Goal: Information Seeking & Learning: Find specific page/section

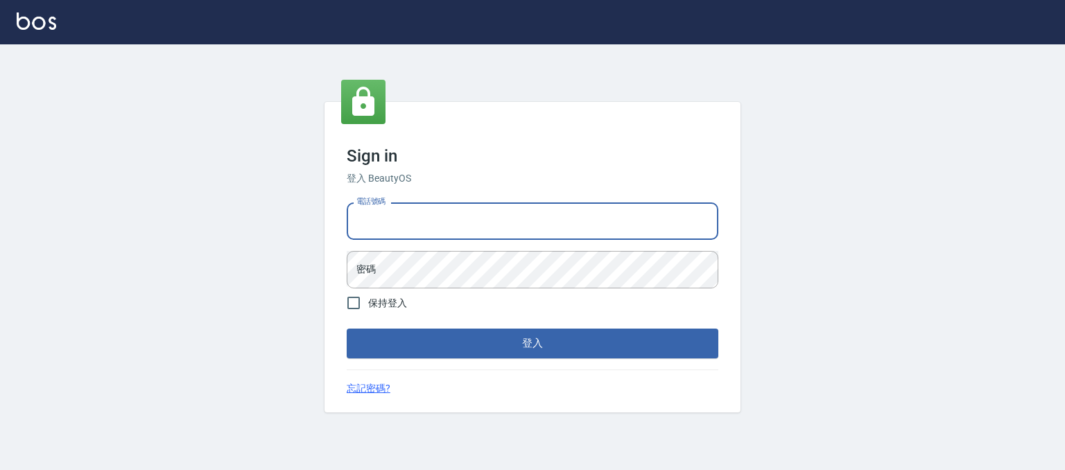
click at [408, 223] on input "電話號碼" at bounding box center [533, 220] width 372 height 37
type input "0930798111"
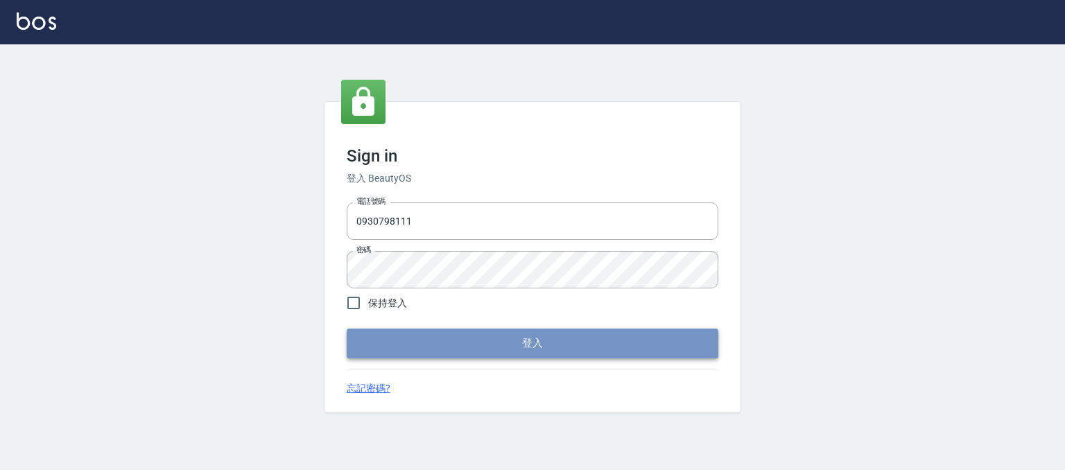
click at [552, 339] on button "登入" at bounding box center [533, 343] width 372 height 29
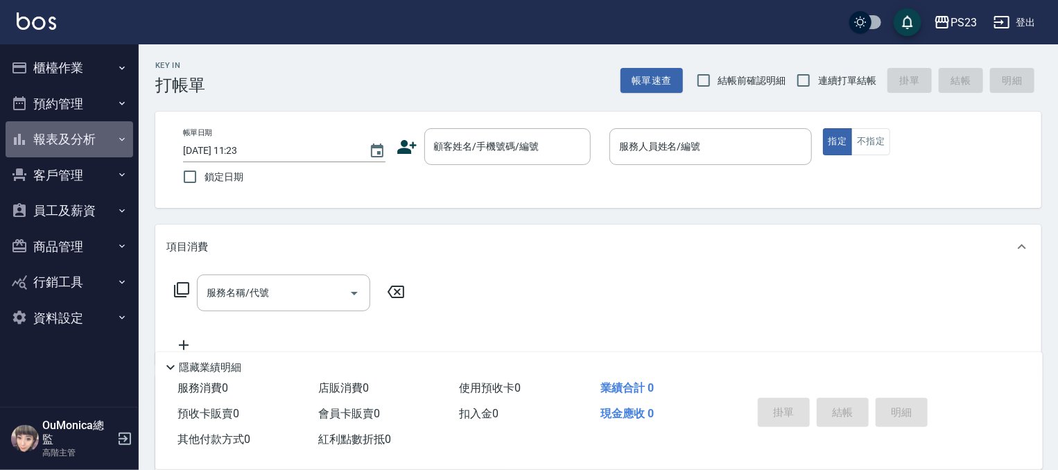
click at [119, 141] on icon "button" at bounding box center [121, 139] width 11 height 11
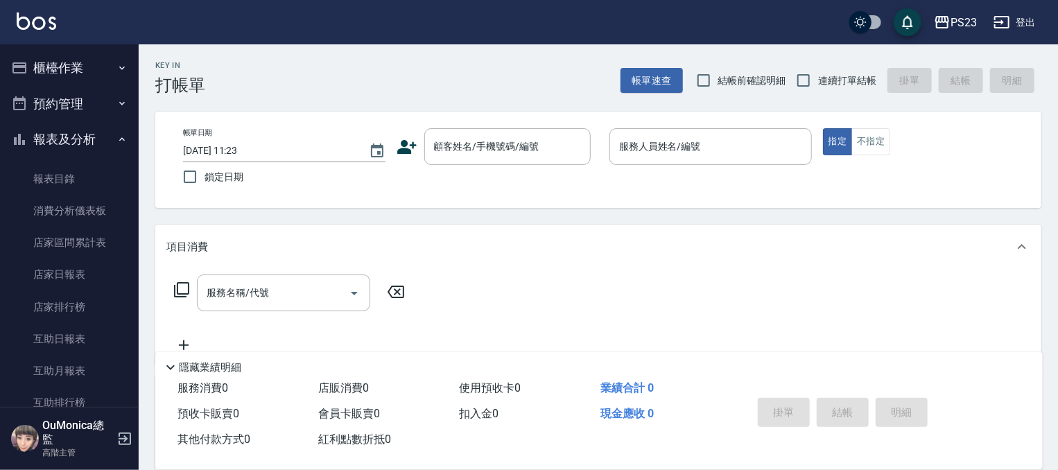
click at [139, 101] on div "Key In 打帳單 帳單速查 結帳前確認明細 連續打單結帳 掛單 結帳 明細 帳單日期 [DATE] 11:23 鎖定日期 顧客姓名/手機號碼/編號 顧客姓…" at bounding box center [598, 359] width 919 height 630
drag, startPoint x: 139, startPoint y: 101, endPoint x: 148, endPoint y: 153, distance: 53.5
click at [148, 153] on div "Key In 打帳單 帳單速查 結帳前確認明細 連續打單結帳 掛單 結帳 明細 帳單日期 [DATE] 11:23 鎖定日期 顧客姓名/手機號碼/編號 顧客姓…" at bounding box center [598, 359] width 919 height 630
click at [140, 103] on div "Key In 打帳單 帳單速查 結帳前確認明細 連續打單結帳 掛單 結帳 明細 帳單日期 [DATE] 11:23 鎖定日期 顧客姓名/手機號碼/編號 顧客姓…" at bounding box center [598, 359] width 919 height 630
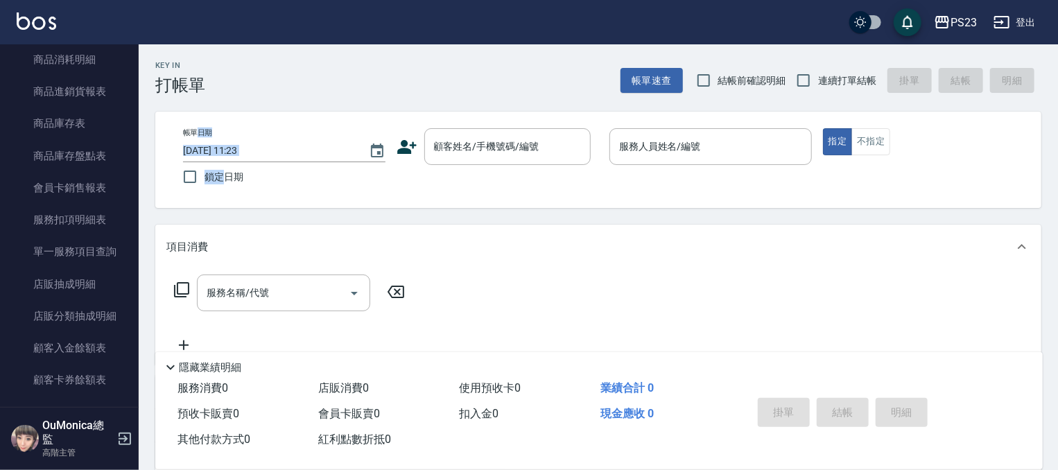
scroll to position [798, 0]
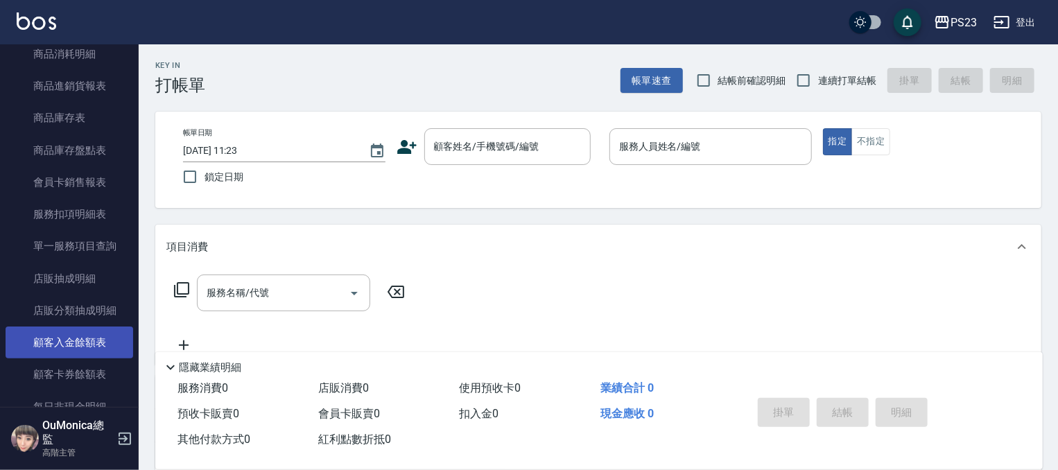
click at [107, 331] on nav "櫃檯作業 打帳單 帳單列表 掛單列表 座位開單 營業儀表板 現金收支登錄 高階收支登錄 材料自購登錄 每日結帳 排班表 現場電腦打卡 掃碼打卡 預約管理 預約…" at bounding box center [69, 225] width 139 height 363
drag, startPoint x: 141, startPoint y: 261, endPoint x: 0, endPoint y: 383, distance: 186.7
click at [180, 281] on div "Key In 打帳單 帳單速查 結帳前確認明細 連續打單結帳 掛單 結帳 明細 帳單日期 [DATE] 11:23 鎖定日期 顧客姓名/手機號碼/編號 顧客姓…" at bounding box center [598, 359] width 919 height 630
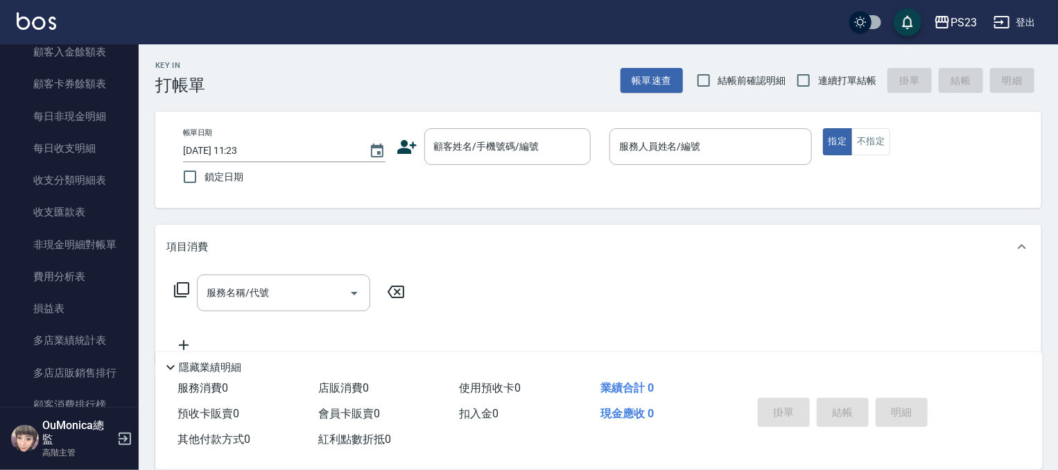
scroll to position [1090, 0]
click at [139, 338] on div "Key In 打帳單 帳單速查 結帳前確認明細 連續打單結帳 掛單 結帳 明細 帳單日期 [DATE] 11:23 鎖定日期 顧客姓名/手機號碼/編號 顧客姓…" at bounding box center [598, 359] width 919 height 630
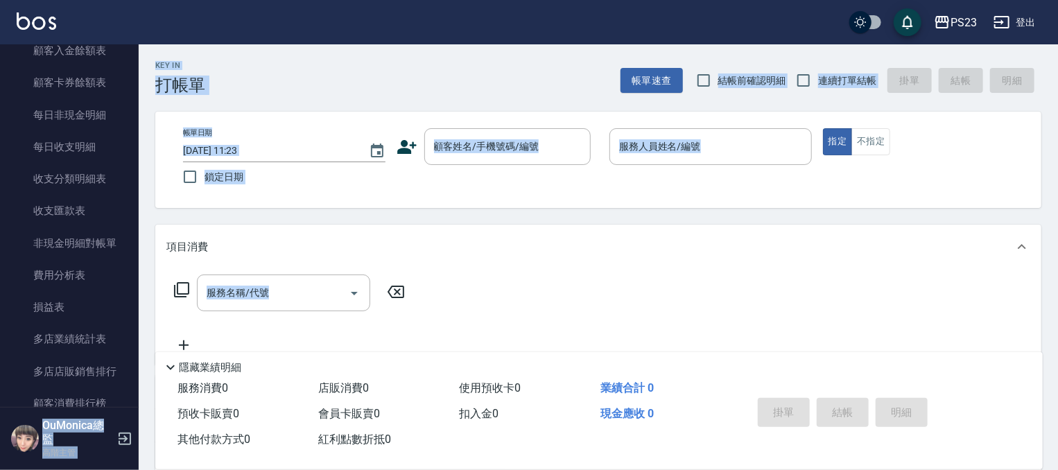
drag, startPoint x: 139, startPoint y: 338, endPoint x: 128, endPoint y: 371, distance: 34.9
click at [128, 371] on div "PS23 登出 櫃檯作業 打帳單 帳單列表 掛單列表 座位開單 營業儀表板 現金收支登錄 高階收支登錄 材料自購登錄 每日結帳 排班表 現場電腦打卡 掃碼打卡…" at bounding box center [529, 337] width 1058 height 674
click at [144, 340] on div "Key In 打帳單 帳單速查 結帳前確認明細 連續打單結帳 掛單 結帳 明細 帳單日期 [DATE] 11:23 鎖定日期 顧客姓名/手機號碼/編號 顧客姓…" at bounding box center [598, 359] width 919 height 630
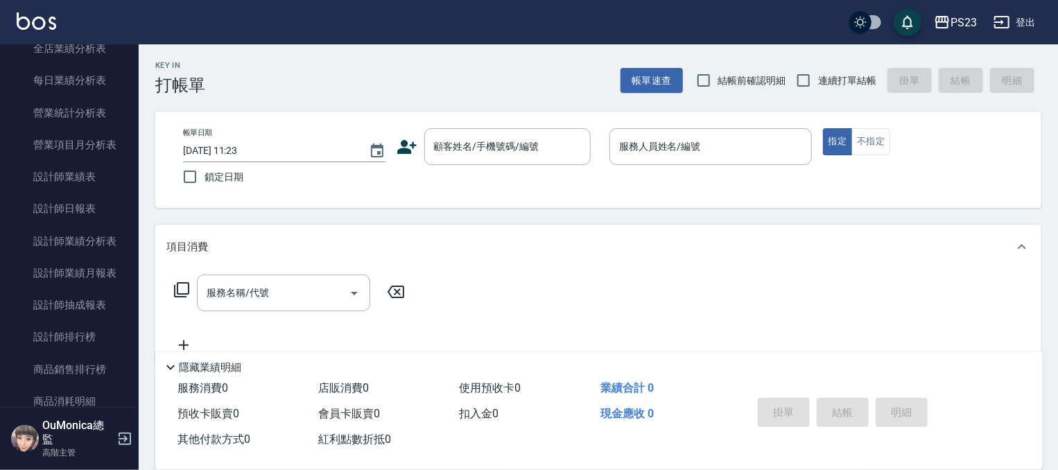
scroll to position [0, 0]
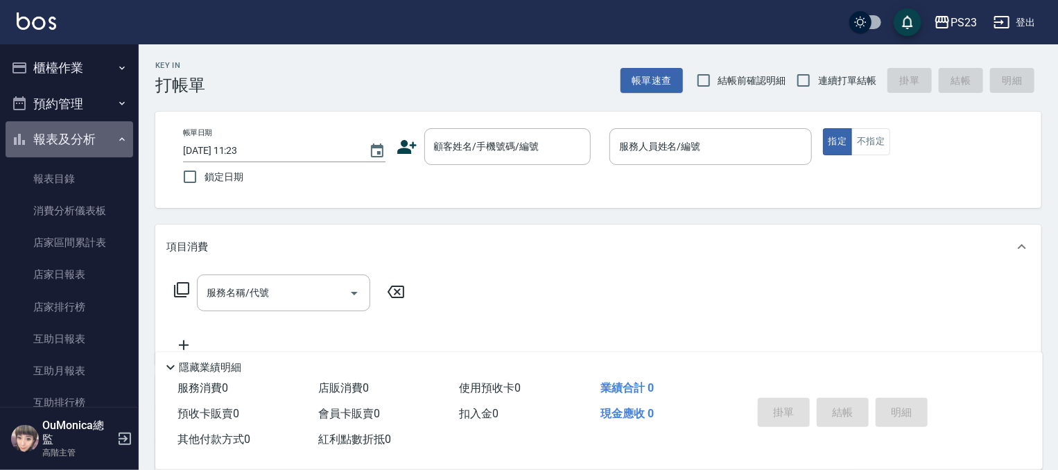
click at [103, 131] on button "報表及分析" at bounding box center [70, 139] width 128 height 36
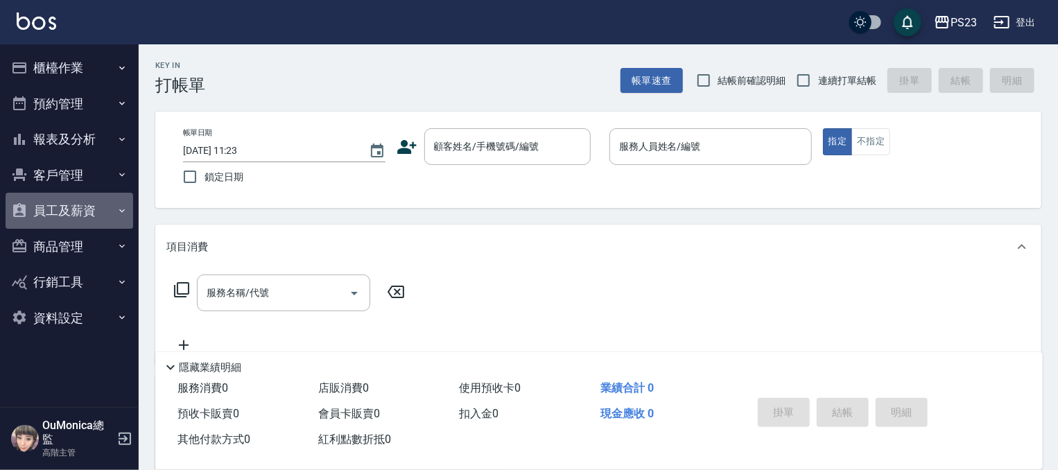
click at [114, 211] on button "員工及薪資" at bounding box center [70, 211] width 128 height 36
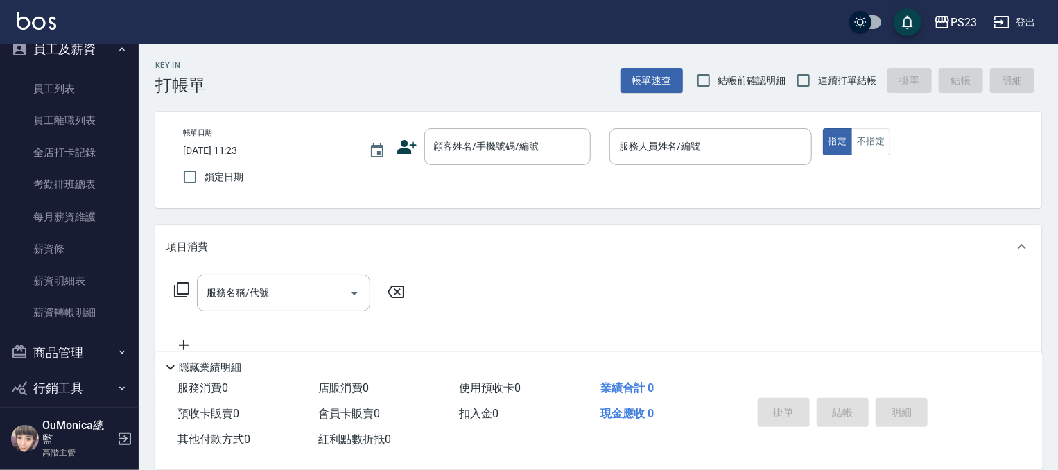
scroll to position [212, 0]
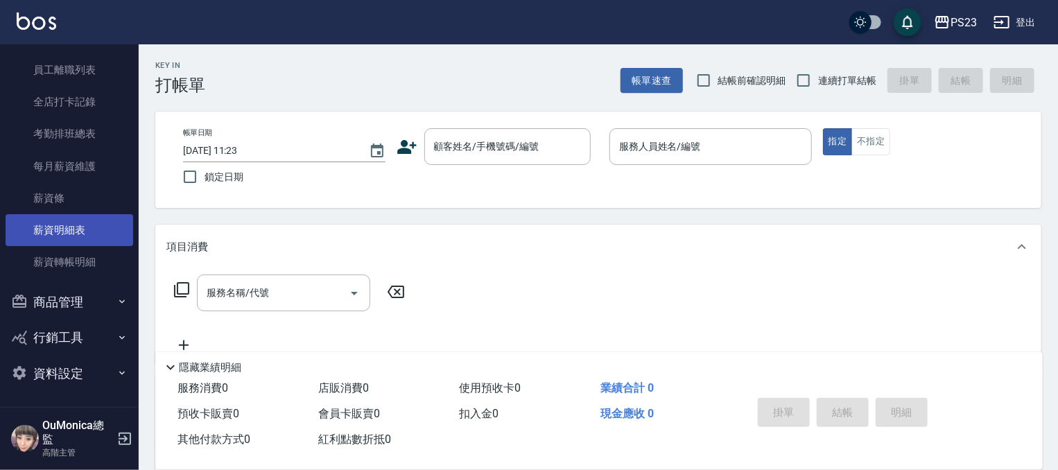
click at [78, 220] on link "薪資明細表" at bounding box center [70, 230] width 128 height 32
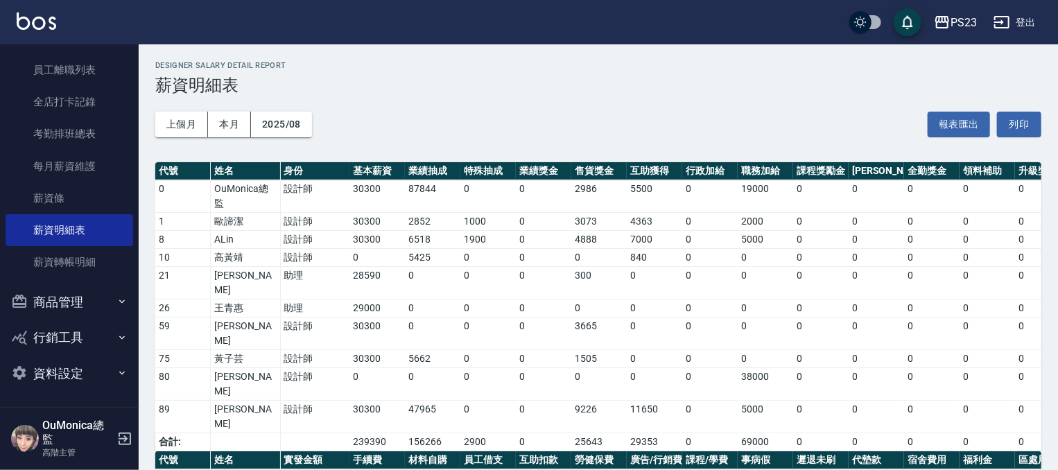
drag, startPoint x: 463, startPoint y: 401, endPoint x: 451, endPoint y: 399, distance: 12.0
click at [451, 399] on div "PS23 2025-08 薪資明細表 列印時間： [DATE][PHONE_NUMBER]:26 Designer Salary Detail Report …" at bounding box center [598, 400] width 919 height 713
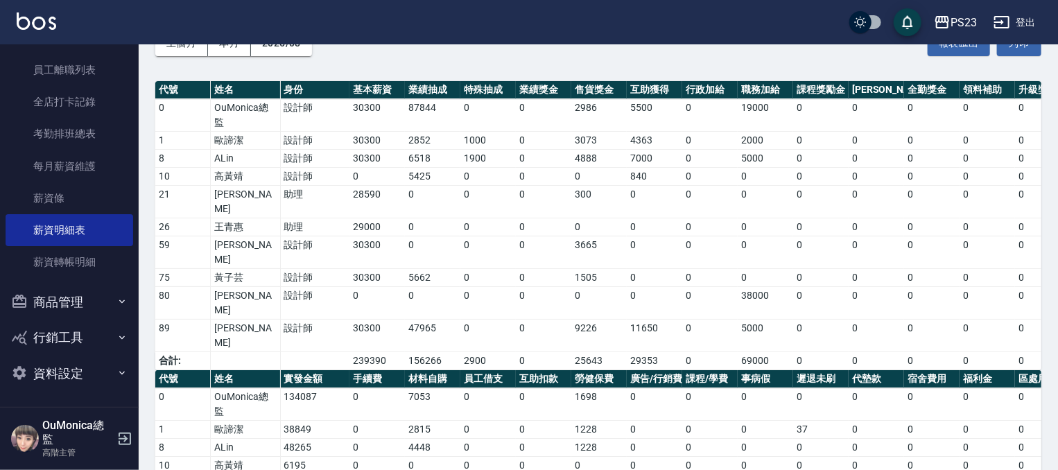
click at [1036, 388] on td "0" at bounding box center [1042, 404] width 55 height 33
